Goal: Transaction & Acquisition: Purchase product/service

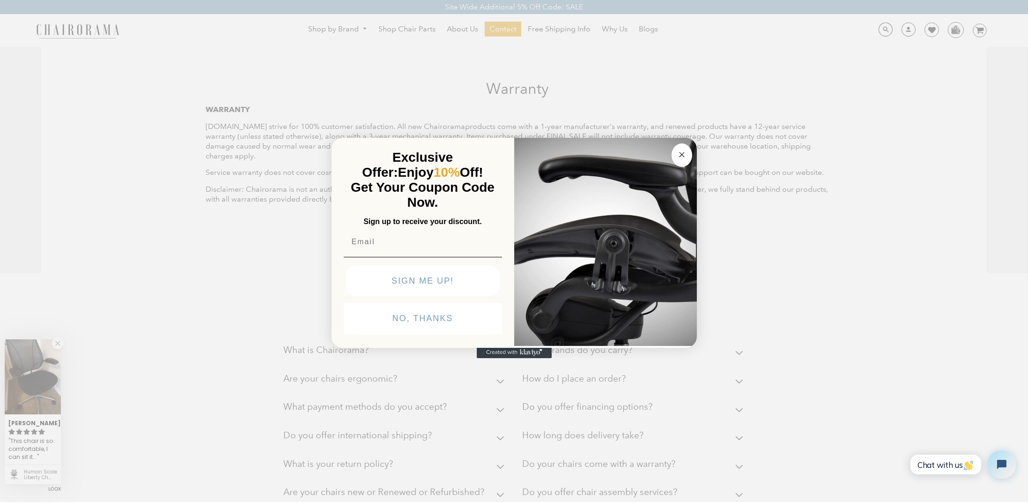
click at [404, 245] on input "Email" at bounding box center [423, 241] width 158 height 19
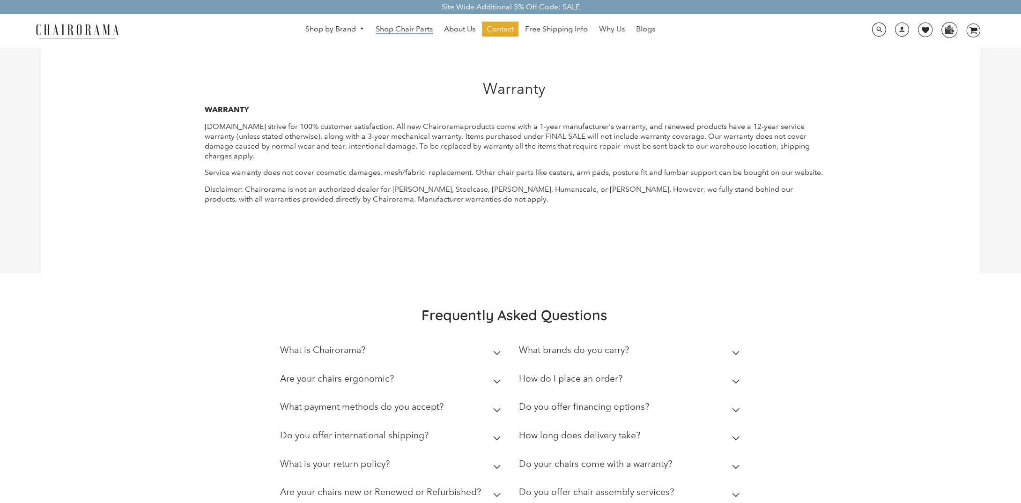
click at [404, 28] on span "Shop Chair Parts" at bounding box center [404, 29] width 57 height 10
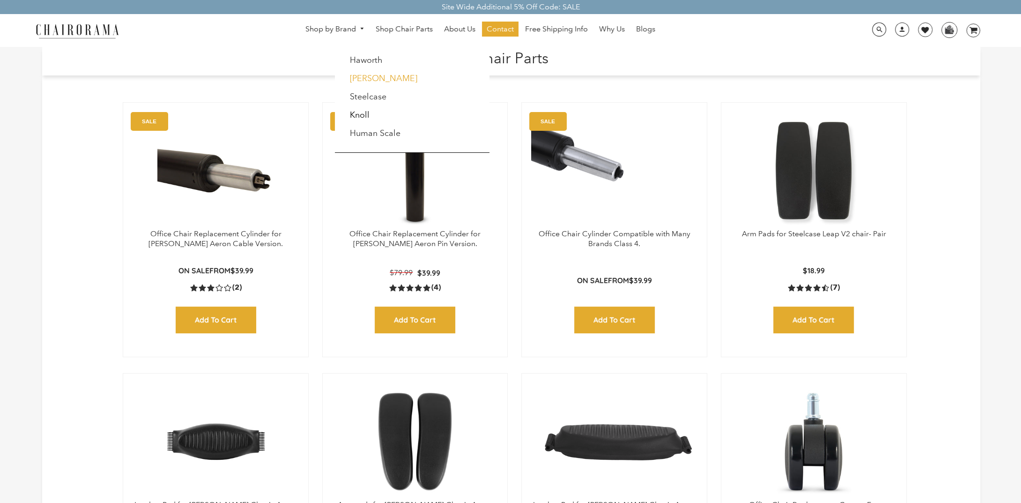
click at [370, 81] on link "[PERSON_NAME]" at bounding box center [383, 78] width 67 height 10
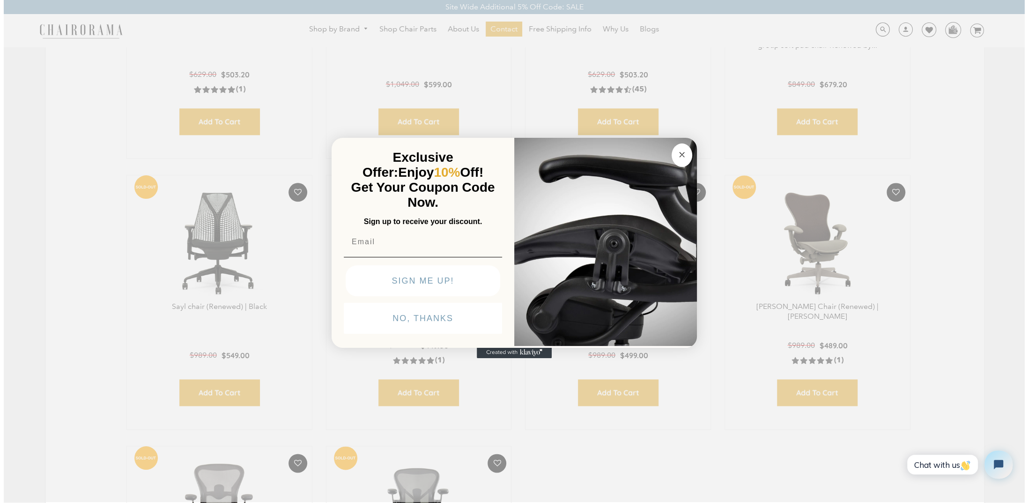
scroll to position [1032, 0]
click at [686, 152] on circle "Close dialog" at bounding box center [681, 154] width 11 height 11
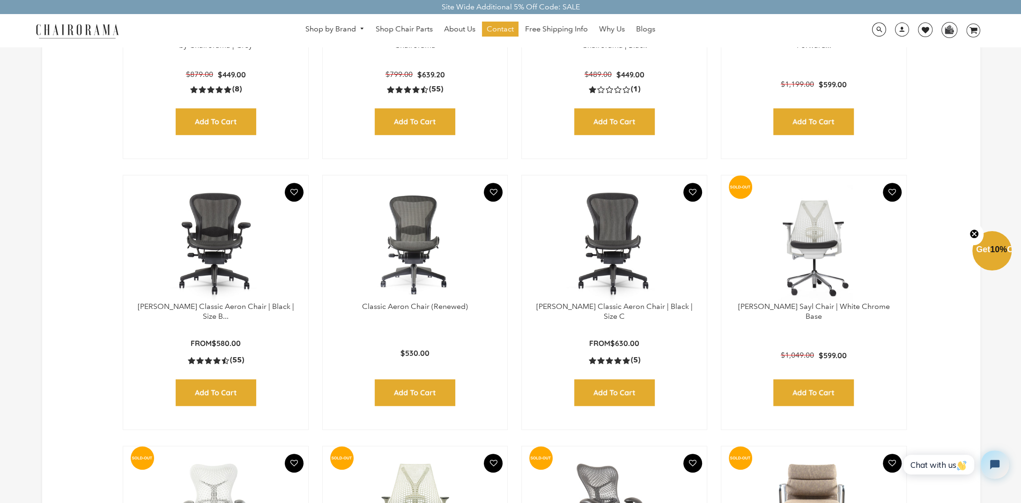
scroll to position [489, 0]
click at [238, 307] on link "Herman Miller Classic Aeron Chair | Black | Size B..." at bounding box center [216, 310] width 156 height 19
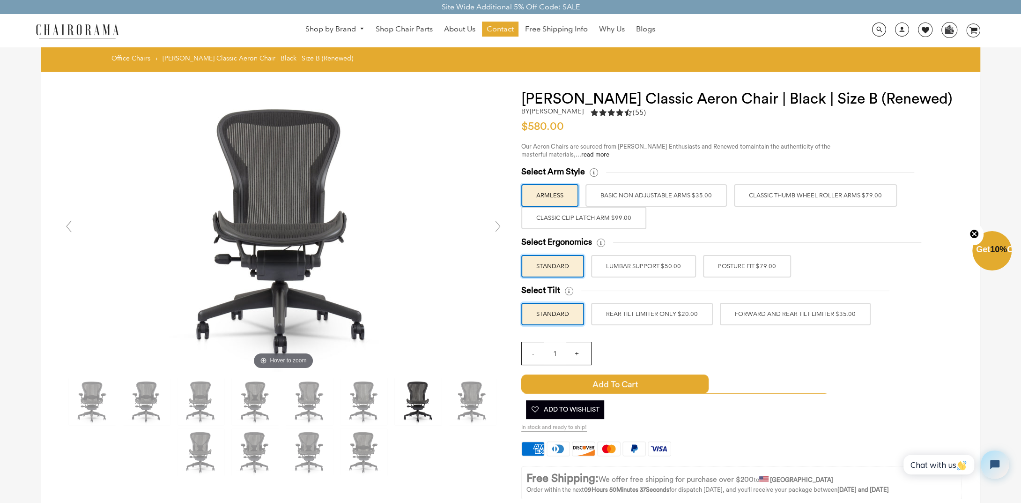
click at [763, 197] on label "Classic Thumb Wheel Roller Arms $79.00" at bounding box center [815, 195] width 163 height 22
click at [0, 0] on input "Classic Thumb Wheel Roller Arms $79.00" at bounding box center [0, 0] width 0 height 0
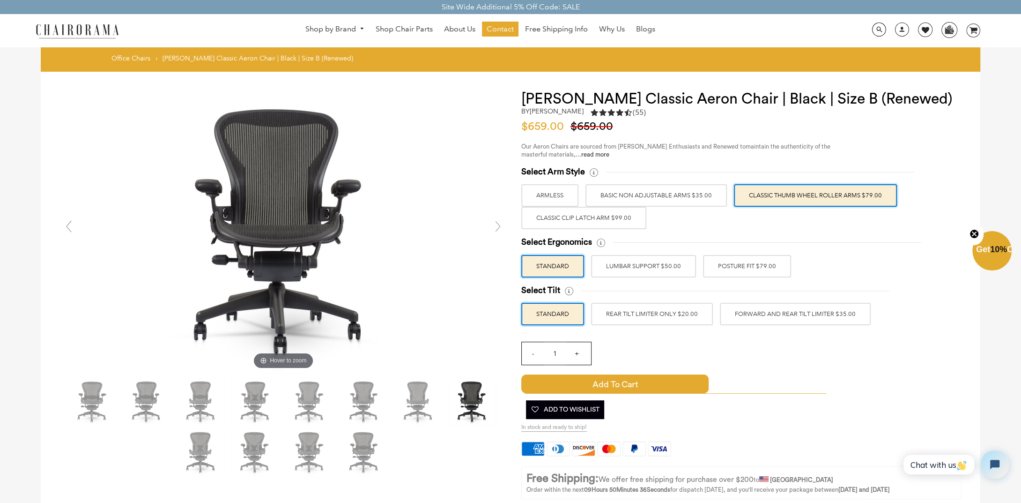
click at [704, 185] on label "BASIC NON ADJUSTABLE ARMS $35.00" at bounding box center [656, 195] width 141 height 22
click at [0, 0] on input "BASIC NON ADJUSTABLE ARMS $35.00" at bounding box center [0, 0] width 0 height 0
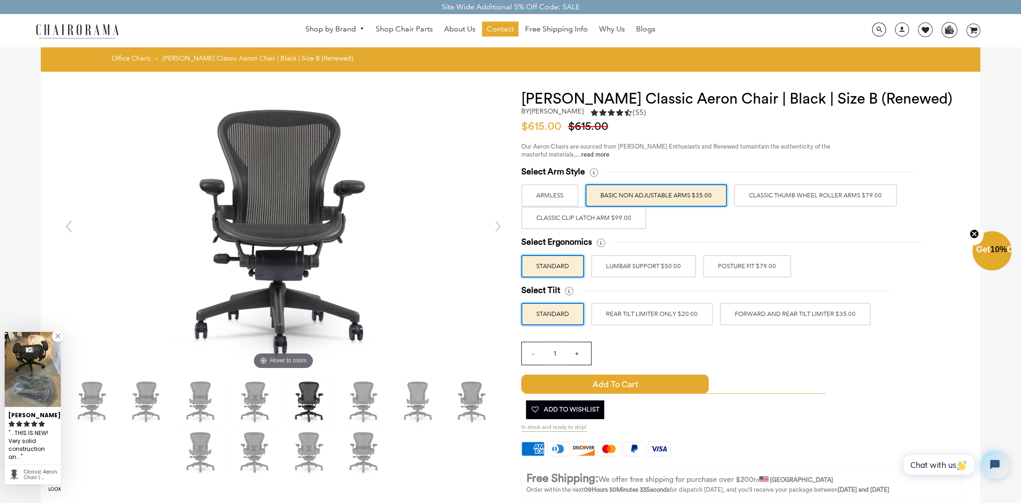
click at [781, 200] on label "Classic Thumb Wheel Roller Arms $79.00" at bounding box center [815, 195] width 163 height 22
click at [0, 0] on input "Classic Thumb Wheel Roller Arms $79.00" at bounding box center [0, 0] width 0 height 0
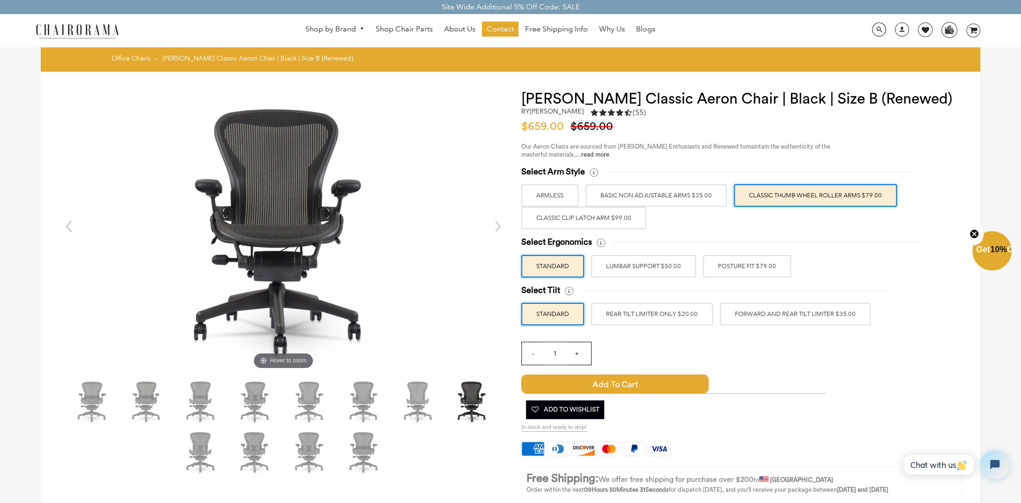
click at [551, 220] on label "Classic Clip Latch Arm $99.00" at bounding box center [583, 218] width 125 height 22
click at [0, 0] on input "Classic Clip Latch Arm $99.00" at bounding box center [0, 0] width 0 height 0
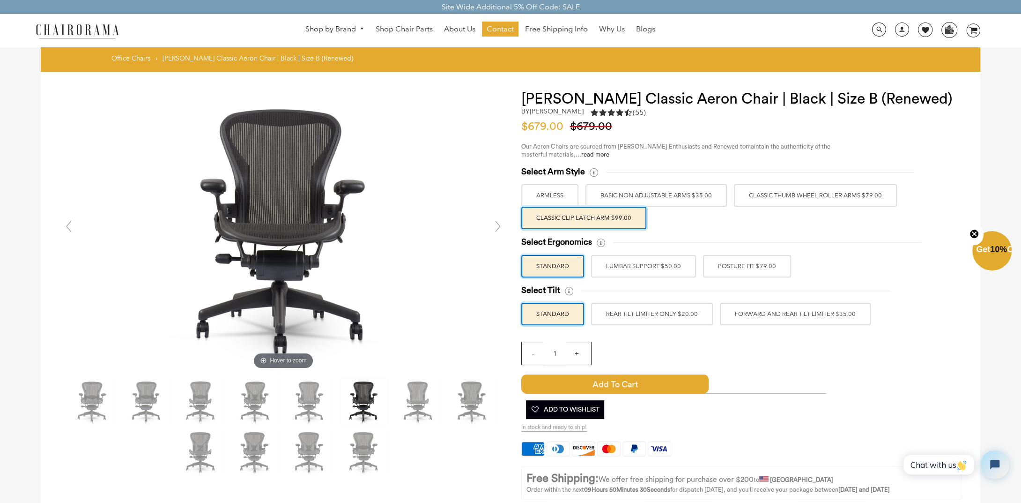
click at [656, 201] on label "BASIC NON ADJUSTABLE ARMS $35.00" at bounding box center [656, 195] width 141 height 22
click at [0, 0] on input "BASIC NON ADJUSTABLE ARMS $35.00" at bounding box center [0, 0] width 0 height 0
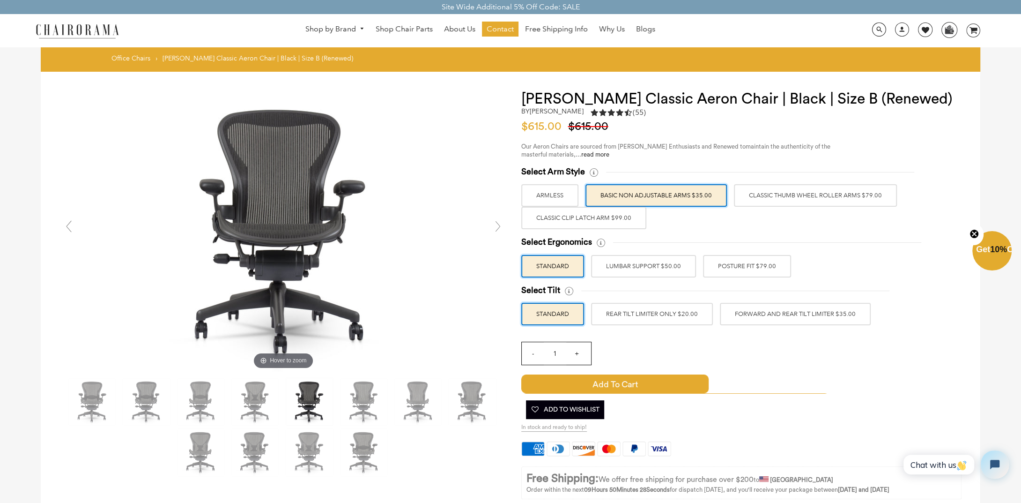
click at [784, 201] on label "Classic Thumb Wheel Roller Arms $79.00" at bounding box center [815, 195] width 163 height 22
click at [0, 0] on input "Classic Thumb Wheel Roller Arms $79.00" at bounding box center [0, 0] width 0 height 0
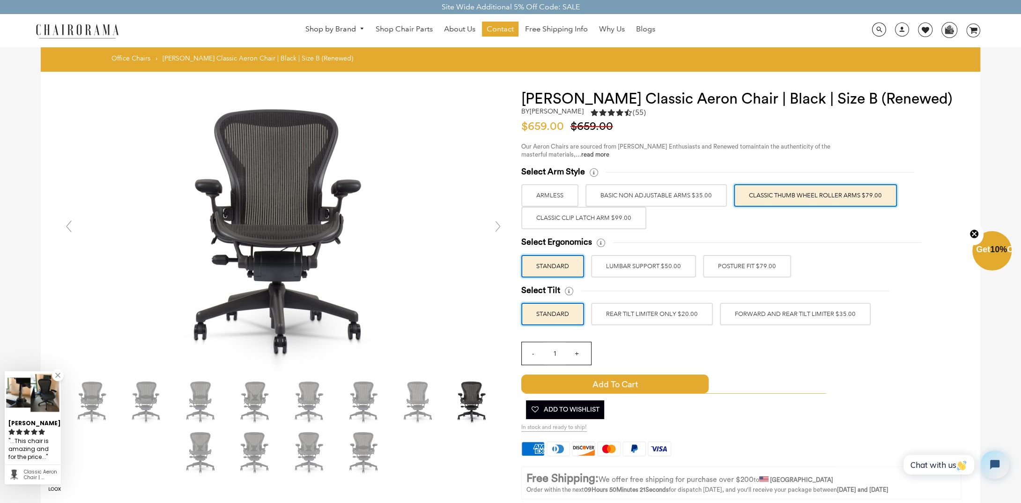
click at [627, 224] on label "Classic Clip Latch Arm $99.00" at bounding box center [583, 218] width 125 height 22
click at [0, 0] on input "Classic Clip Latch Arm $99.00" at bounding box center [0, 0] width 0 height 0
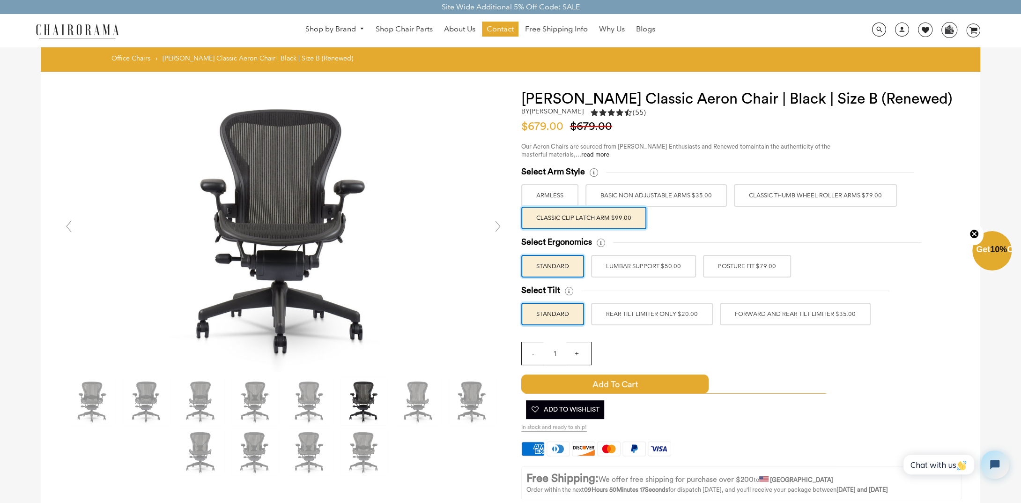
click at [630, 263] on label "LUMBAR SUPPORT $50.00" at bounding box center [643, 266] width 105 height 22
click at [0, 0] on input "LUMBAR SUPPORT $50.00" at bounding box center [0, 0] width 0 height 0
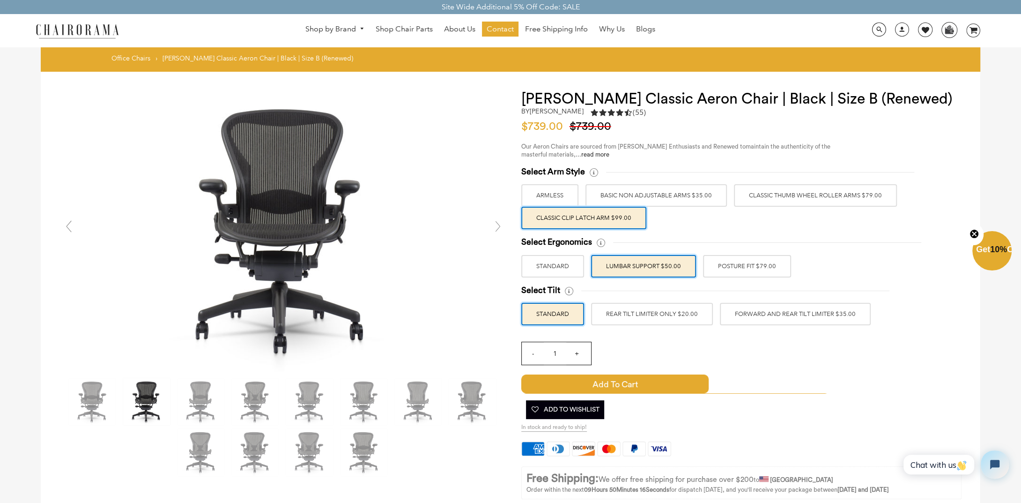
click at [540, 266] on label "STANDARD" at bounding box center [552, 266] width 63 height 22
click at [0, 0] on input "STANDARD" at bounding box center [0, 0] width 0 height 0
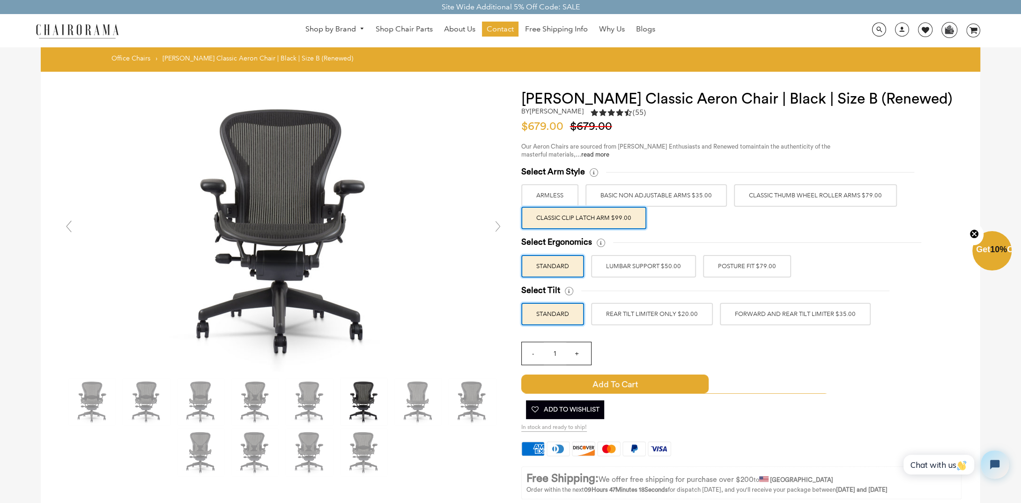
click at [808, 201] on label "Classic Thumb Wheel Roller Arms $79.00" at bounding box center [815, 195] width 163 height 22
click at [0, 0] on input "Classic Thumb Wheel Roller Arms $79.00" at bounding box center [0, 0] width 0 height 0
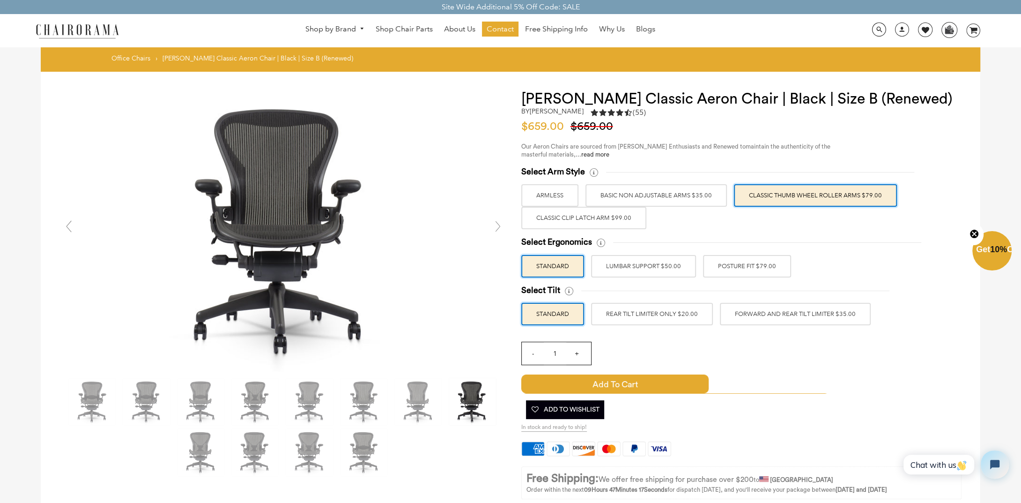
click at [602, 222] on label "Classic Clip Latch Arm $99.00" at bounding box center [583, 218] width 125 height 22
click at [0, 0] on input "Classic Clip Latch Arm $99.00" at bounding box center [0, 0] width 0 height 0
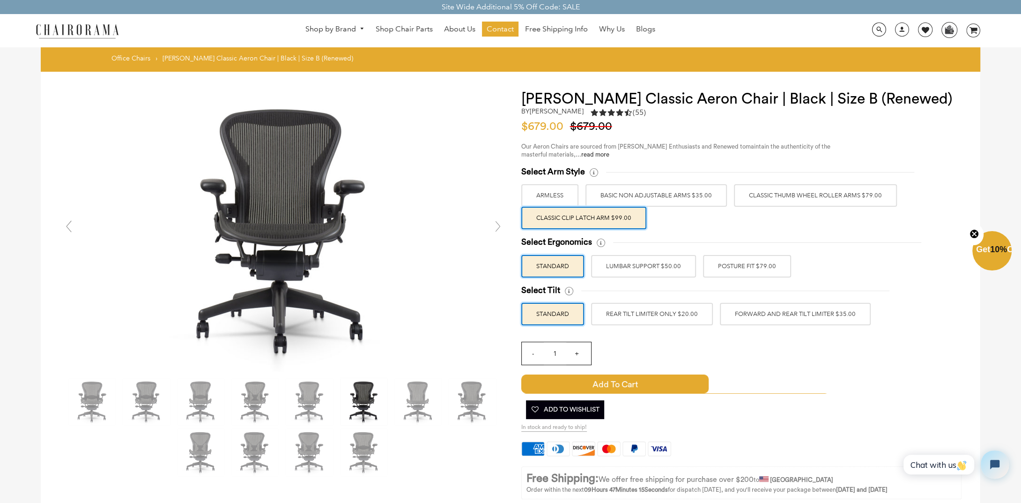
click at [762, 270] on label "POSTURE FIT $79.00" at bounding box center [747, 266] width 88 height 22
click at [0, 0] on input "POSTURE FIT $79.00" at bounding box center [0, 0] width 0 height 0
